Goal: Find specific page/section

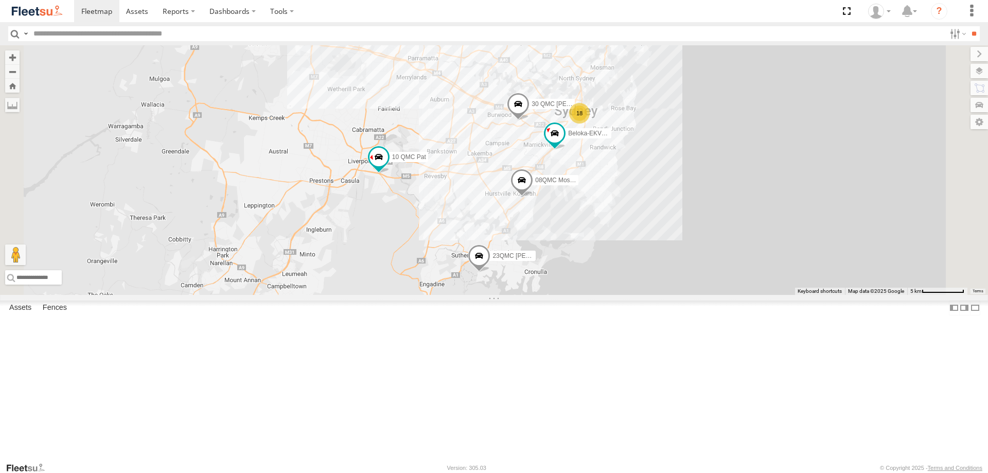
drag, startPoint x: 692, startPoint y: 199, endPoint x: 691, endPoint y: 180, distance: 18.5
click at [692, 178] on div "06QMC -Spare 27QMC 10 QMC Pat 08QMC Mostafa # KS75A Beloka-EKV93V Z=18 QMC Writ…" at bounding box center [494, 169] width 988 height 249
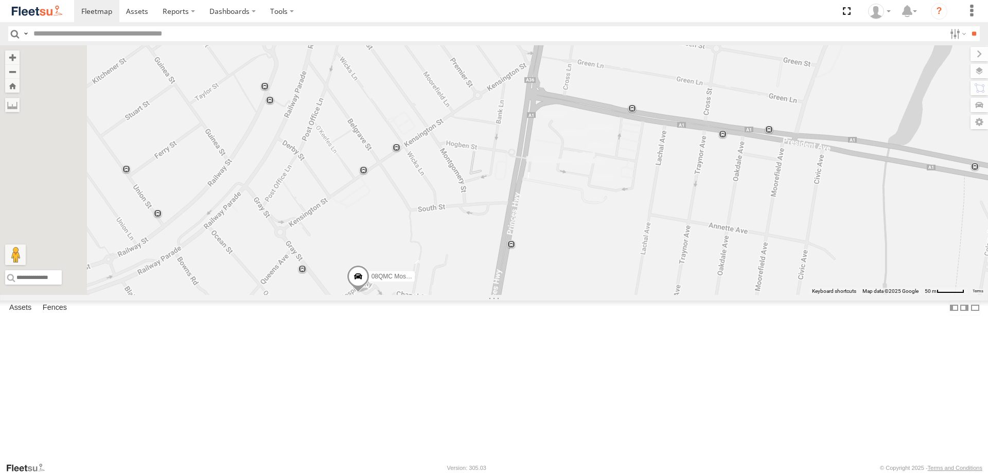
drag, startPoint x: 472, startPoint y: 349, endPoint x: 513, endPoint y: 295, distance: 67.6
click at [513, 295] on div "06QMC -Spare 27QMC 10 QMC Pat 08QMC Mostafa # KS75A Beloka-EKV93V Z=18 QMC Writ…" at bounding box center [494, 169] width 988 height 249
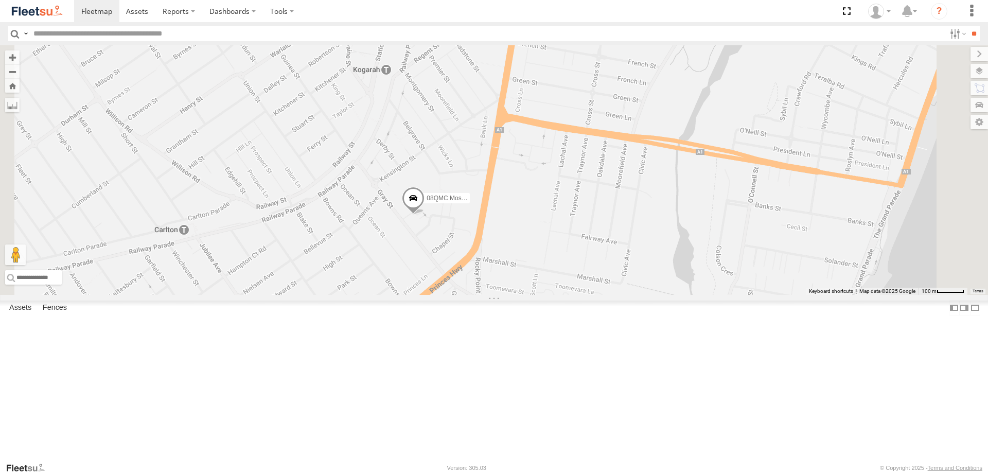
drag, startPoint x: 467, startPoint y: 383, endPoint x: 512, endPoint y: 341, distance: 62.3
click at [512, 295] on div "06QMC -Spare 27QMC 10 QMC Pat 08QMC Mostafa # KS75A Beloka-EKV93V Z=18 QMC Writ…" at bounding box center [494, 169] width 988 height 249
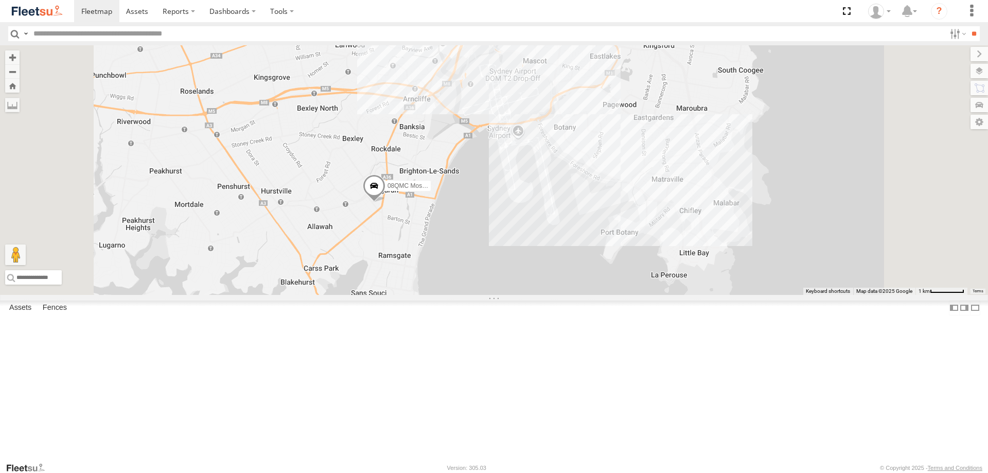
drag, startPoint x: 515, startPoint y: 347, endPoint x: 537, endPoint y: 319, distance: 35.6
click at [537, 295] on div "06QMC -Spare 27QMC 10 QMC Pat 08QMC Mostafa # KS75A Beloka-EKV93V Z=18 QMC Writ…" at bounding box center [494, 169] width 988 height 249
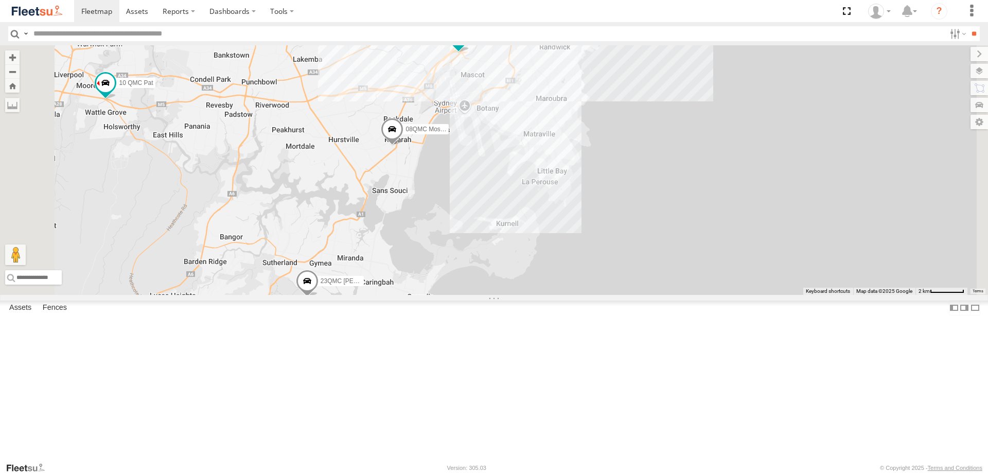
drag, startPoint x: 525, startPoint y: 374, endPoint x: 511, endPoint y: 315, distance: 60.3
click at [511, 295] on div "06QMC -Spare 27QMC 10 QMC Pat 08QMC Mostafa # KS75A Beloka-EKV93V Z=18 QMC Writ…" at bounding box center [494, 169] width 988 height 249
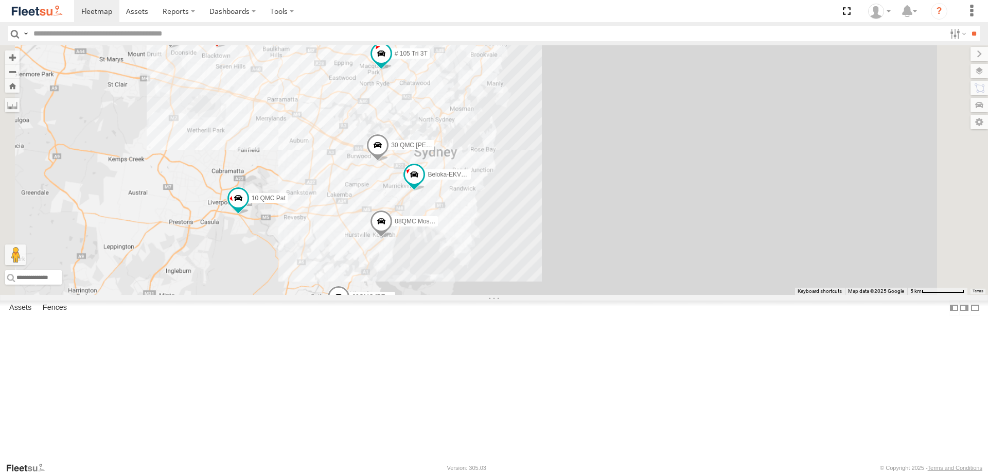
drag, startPoint x: 585, startPoint y: 255, endPoint x: 583, endPoint y: 297, distance: 42.2
click at [583, 295] on div "06QMC -Spare 27QMC 10 QMC Pat 08QMC Mostafa # KS75A Beloka-EKV93V Z=18 QMC Writ…" at bounding box center [494, 169] width 988 height 249
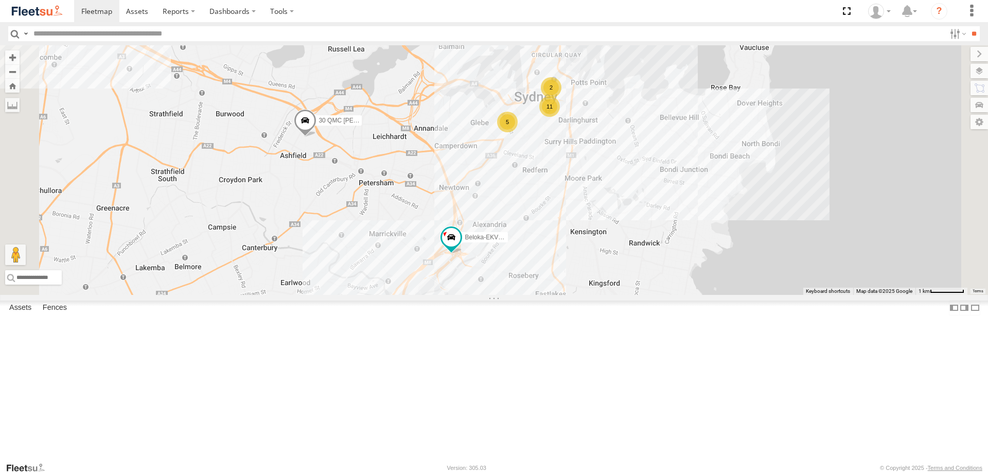
drag, startPoint x: 820, startPoint y: 220, endPoint x: 788, endPoint y: 283, distance: 70.6
click at [788, 283] on div "06QMC -Spare 27QMC 10 QMC Pat 08QMC Mostafa # KS75A Beloka-EKV93V Z=18 QMC Writ…" at bounding box center [494, 169] width 988 height 249
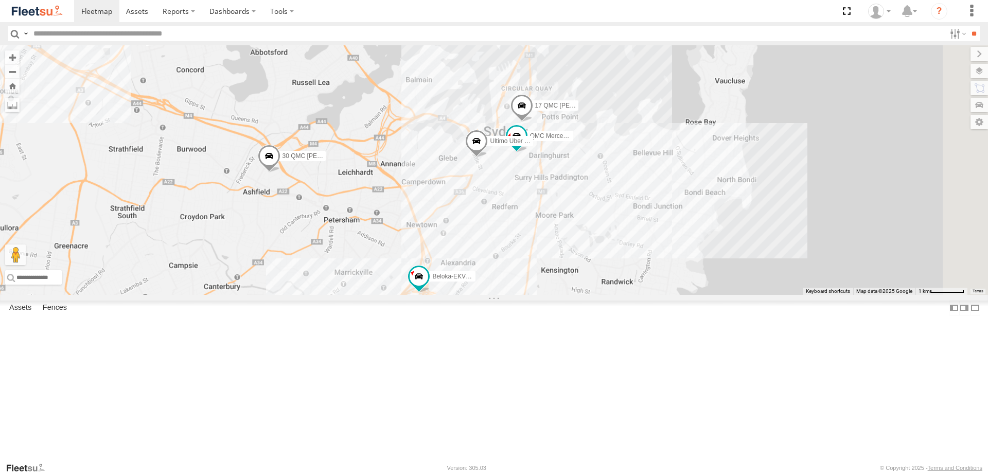
drag, startPoint x: 737, startPoint y: 282, endPoint x: 735, endPoint y: 225, distance: 57.7
click at [735, 225] on div "06QMC -Spare 27QMC 10 QMC Pat 08QMC Mostafa # KS75A Beloka-EKV93V Z=18 QMC Writ…" at bounding box center [494, 169] width 988 height 249
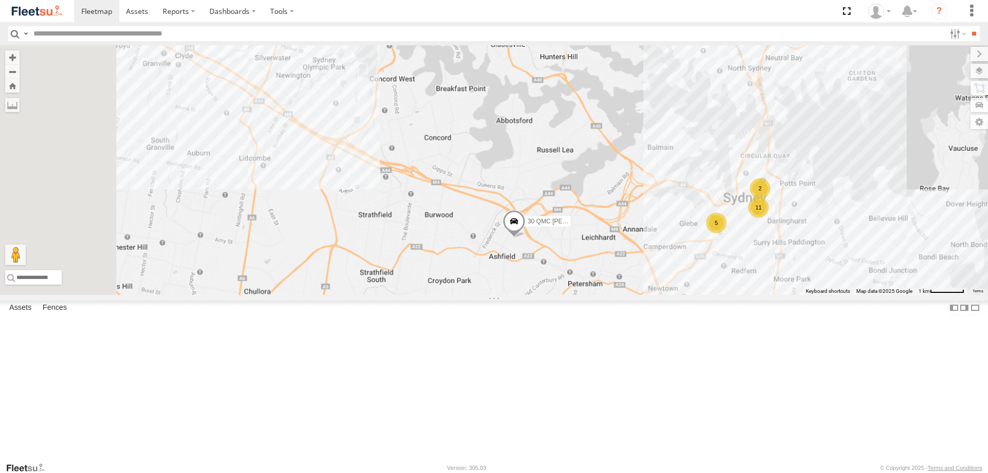
drag, startPoint x: 622, startPoint y: 219, endPoint x: 682, endPoint y: 372, distance: 165.0
click at [682, 295] on div "06QMC -Spare 27QMC 10 QMC Pat 08QMC Mostafa # KS75A Beloka-EKV93V Z=18 QMC Writ…" at bounding box center [494, 169] width 988 height 249
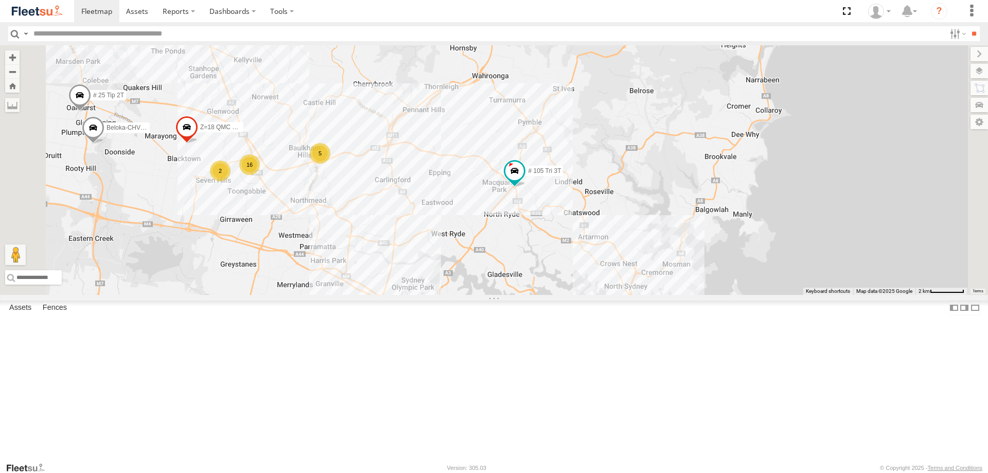
drag, startPoint x: 556, startPoint y: 244, endPoint x: 591, endPoint y: 397, distance: 157.2
click at [591, 295] on div "06QMC -Spare 27QMC 10 QMC Pat 08QMC Mostafa # KS75A Beloka-EKV93V Z=18 QMC Writ…" at bounding box center [494, 169] width 988 height 249
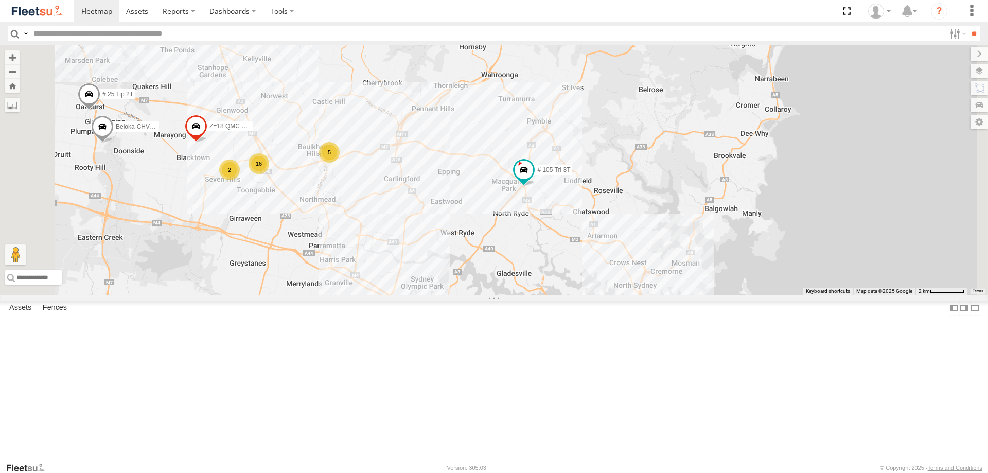
drag, startPoint x: 360, startPoint y: 164, endPoint x: 413, endPoint y: 178, distance: 54.9
click at [413, 177] on div "06QMC -Spare 27QMC 10 QMC Pat 08QMC Mostafa # KS75A Beloka-EKV93V Z=18 QMC Writ…" at bounding box center [494, 169] width 988 height 249
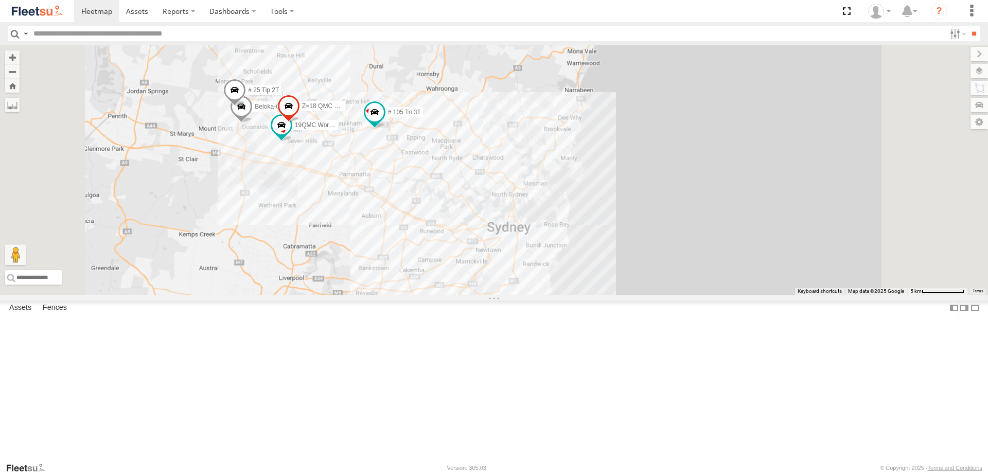
drag, startPoint x: 521, startPoint y: 372, endPoint x: 507, endPoint y: 293, distance: 79.8
click at [507, 293] on div "# KS75A # 25 Tip 2T 19QMC Workshop Beloka-CHV61N Z=18 QMC Written off # 105 Tri…" at bounding box center [494, 169] width 988 height 249
